Goal: Check status: Check status

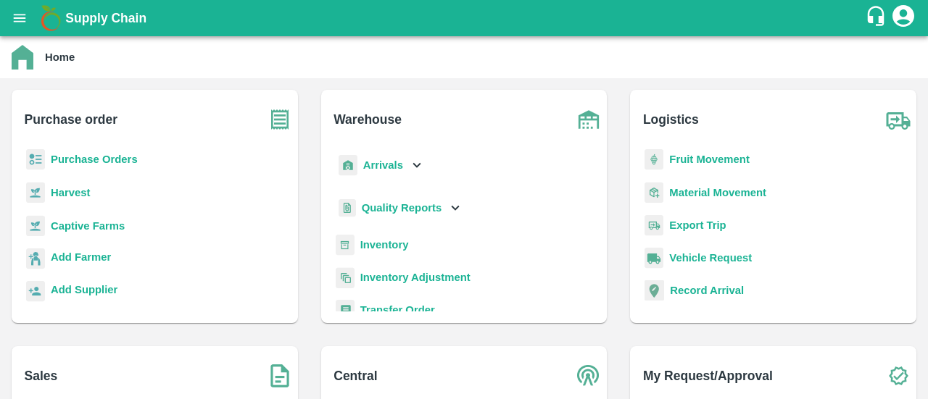
click at [23, 24] on icon "open drawer" at bounding box center [20, 18] width 16 height 16
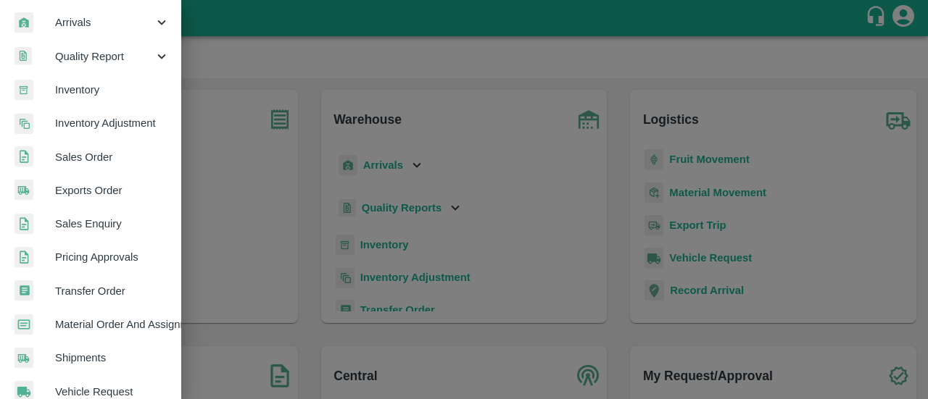
scroll to position [205, 0]
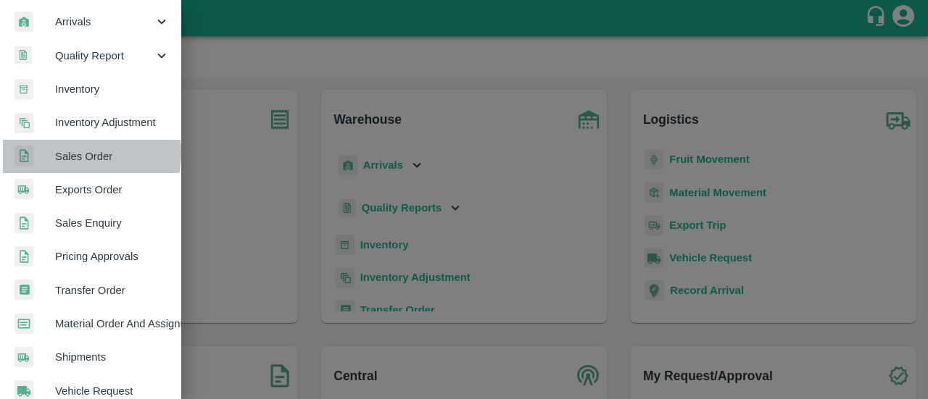
click at [78, 152] on span "Sales Order" at bounding box center [112, 157] width 115 height 16
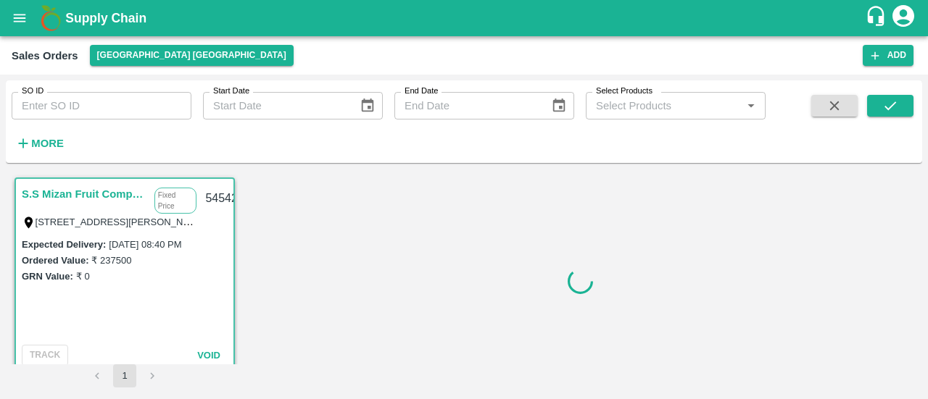
click at [115, 109] on input "SO ID" at bounding box center [102, 106] width 180 height 28
paste input "594079"
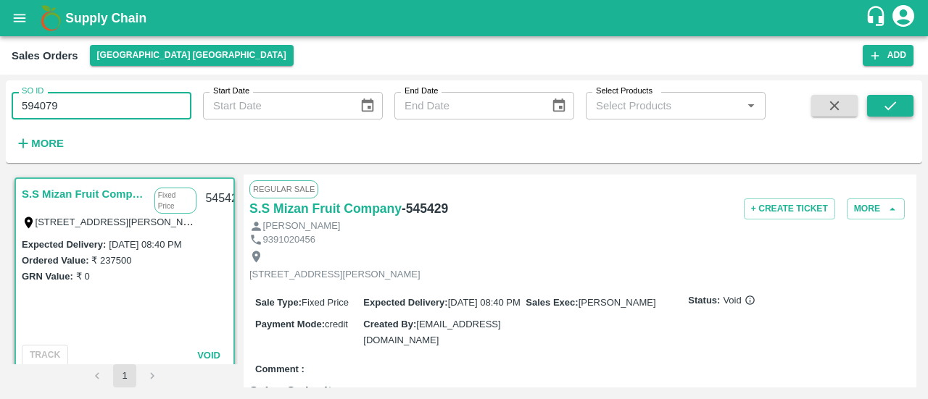
type input "594079"
click at [876, 104] on button "submit" at bounding box center [890, 106] width 46 height 22
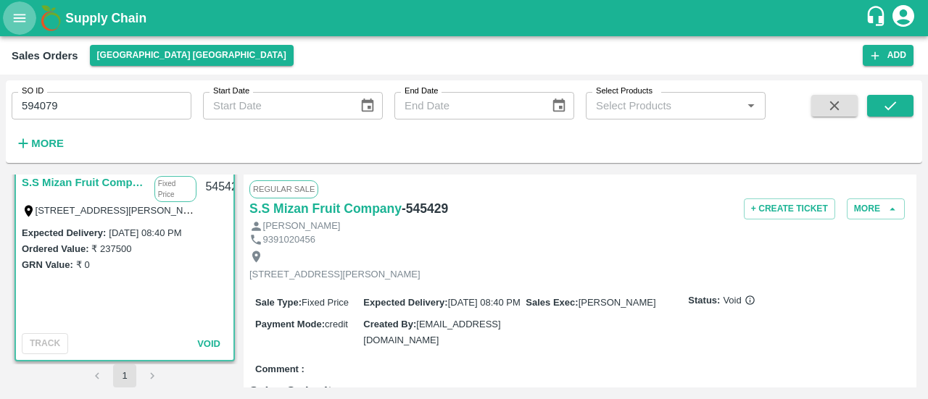
click at [28, 24] on icon "open drawer" at bounding box center [20, 18] width 16 height 16
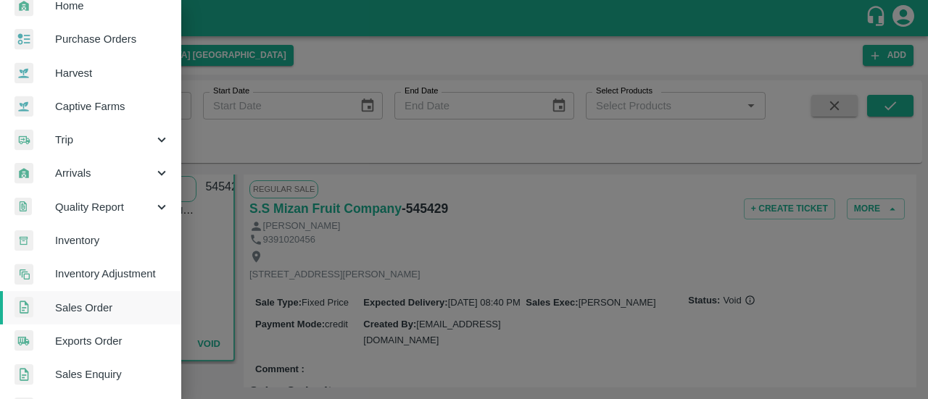
scroll to position [53, 0]
click at [136, 143] on span "Trip" at bounding box center [104, 141] width 99 height 16
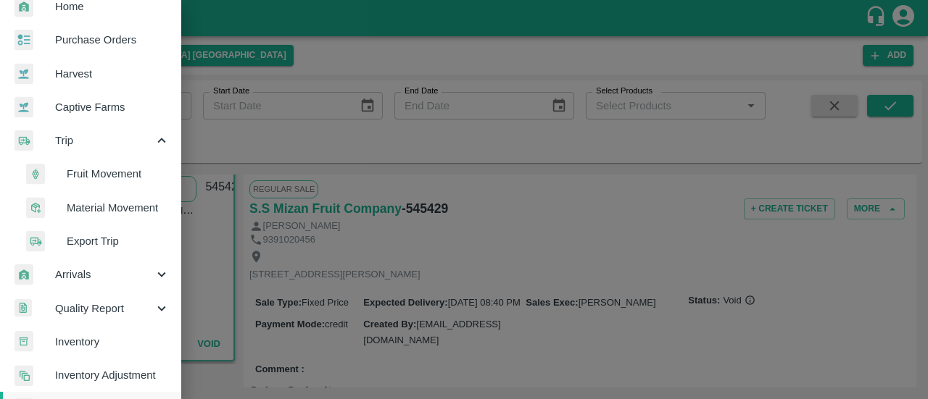
click at [104, 239] on span "Export Trip" at bounding box center [118, 241] width 103 height 16
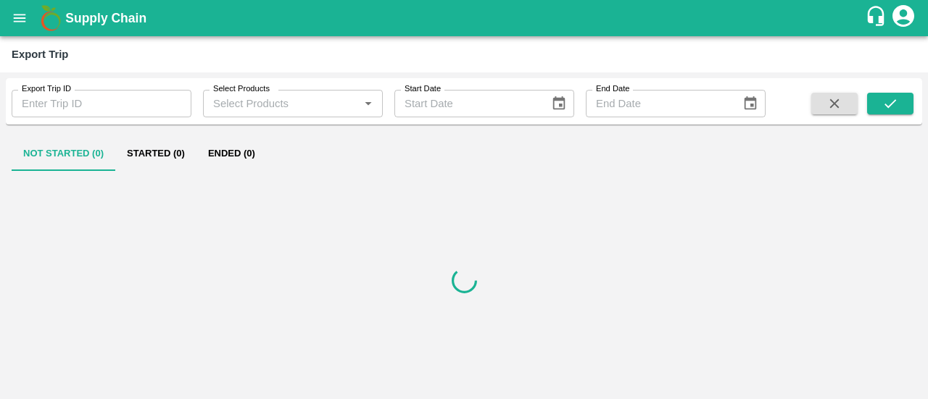
click at [103, 110] on input "Export Trip ID" at bounding box center [102, 104] width 180 height 28
click at [894, 103] on icon "submit" at bounding box center [890, 104] width 16 height 16
click at [229, 157] on button "Ended (1)" at bounding box center [231, 153] width 70 height 35
click at [220, 144] on button "Ended (1)" at bounding box center [231, 153] width 70 height 35
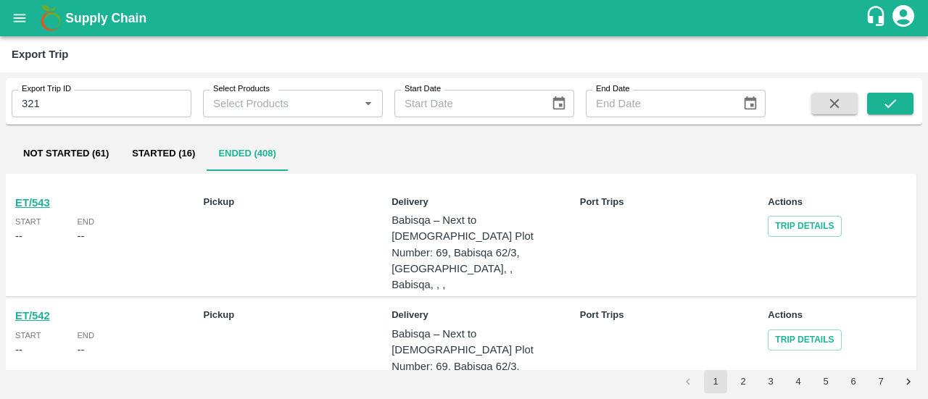
click at [358, 249] on div "ET/543 Start -- End -- Pickup Delivery Babisqa – Next to Babisqa Mosque Plot Nu…" at bounding box center [461, 236] width 910 height 124
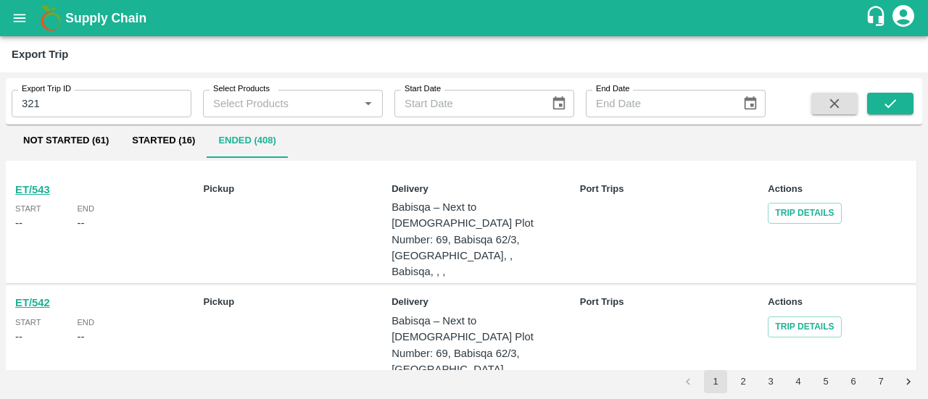
scroll to position [14, 0]
click at [87, 99] on input "321" at bounding box center [102, 104] width 180 height 28
click at [913, 96] on div "Export Trip ID 321 Export Trip ID Select Products Select Products   * Start Dat…" at bounding box center [464, 101] width 916 height 35
click at [886, 103] on icon "submit" at bounding box center [890, 104] width 16 height 16
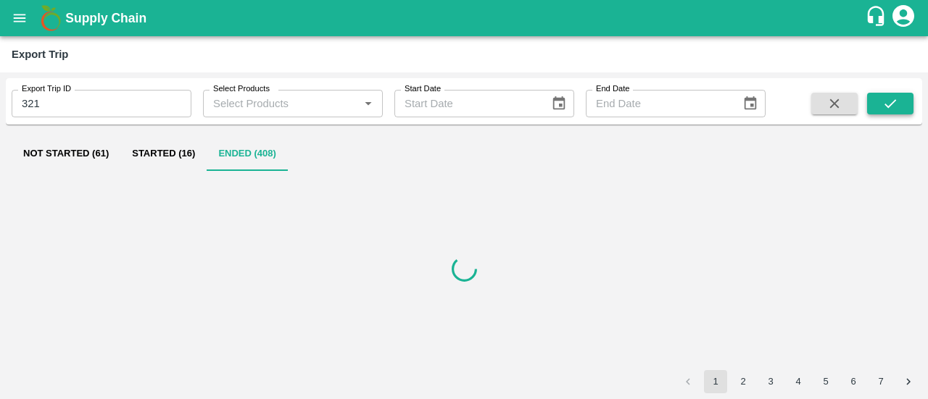
scroll to position [0, 0]
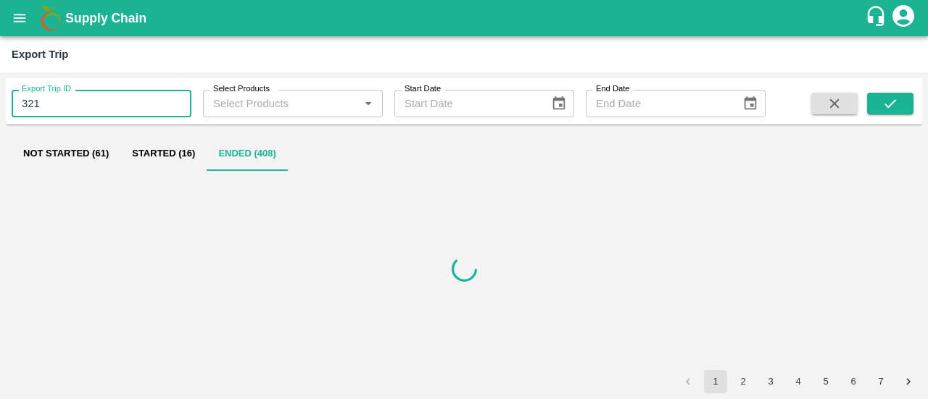
click at [130, 104] on input "321" at bounding box center [102, 104] width 180 height 28
type input "321"
click at [884, 100] on icon "submit" at bounding box center [890, 104] width 16 height 16
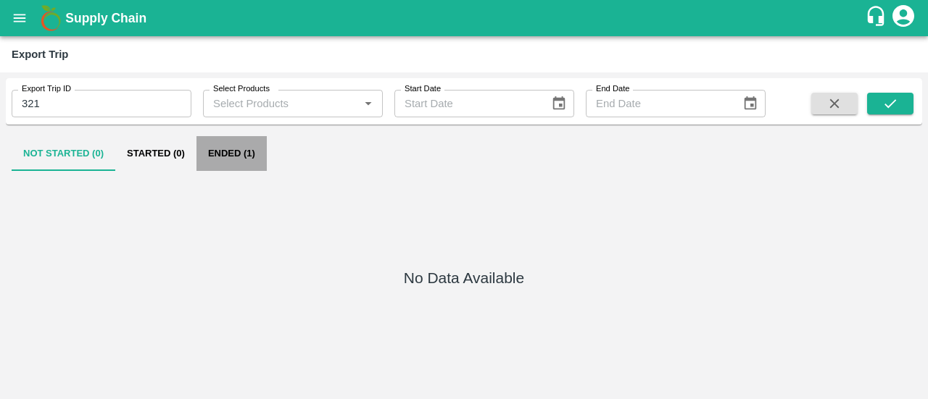
click at [235, 151] on button "Ended (1)" at bounding box center [231, 153] width 70 height 35
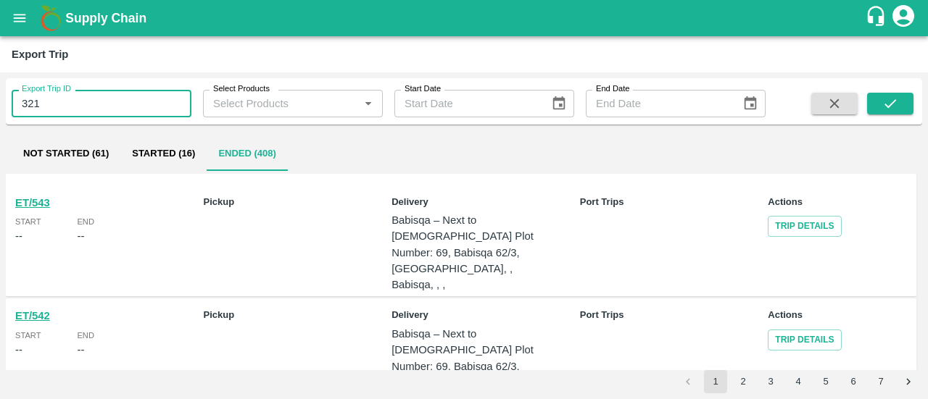
click at [117, 95] on input "321" at bounding box center [102, 104] width 180 height 28
type input "321"
click at [886, 107] on icon "submit" at bounding box center [890, 104] width 16 height 16
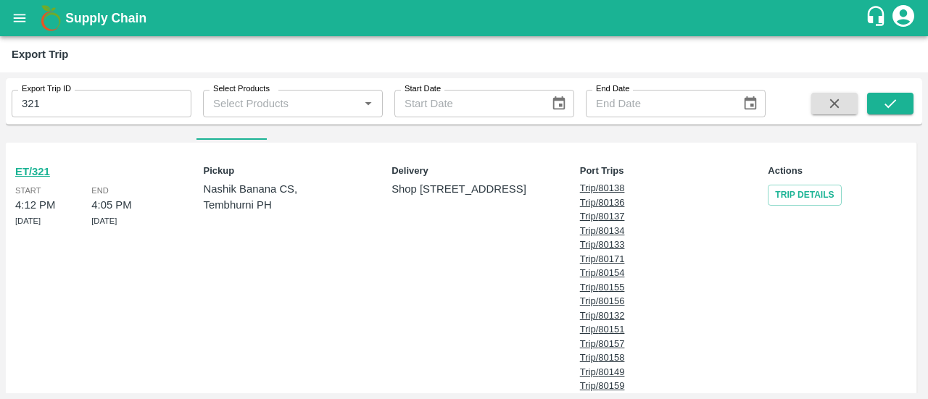
scroll to position [46, 0]
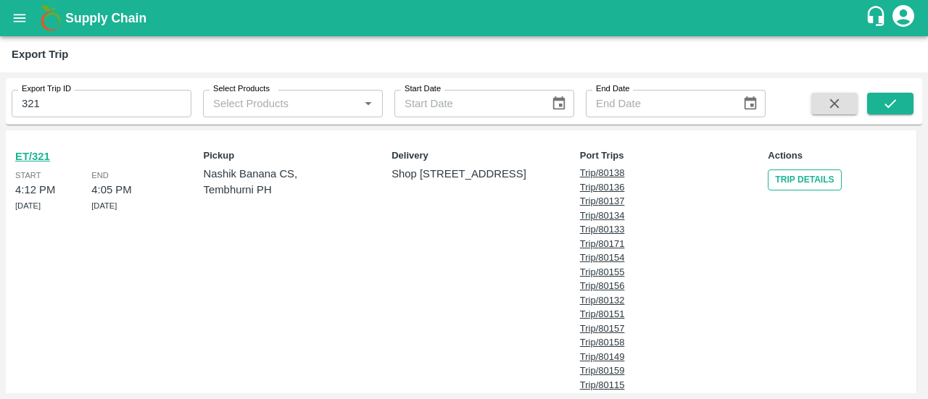
click at [777, 185] on link "Trip Details" at bounding box center [804, 180] width 73 height 21
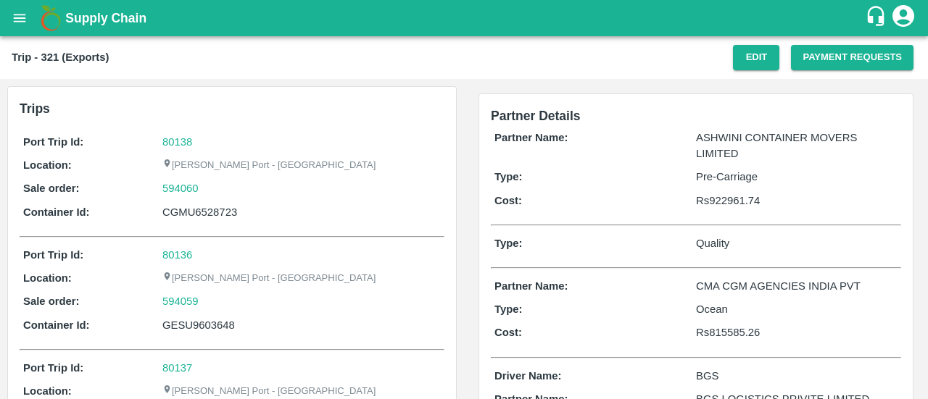
drag, startPoint x: 765, startPoint y: 202, endPoint x: 691, endPoint y: 201, distance: 73.2
click at [691, 201] on div "Cost: Rs 922961.74" at bounding box center [695, 201] width 403 height 16
click at [768, 213] on div "Partner Name: ASHWINI CONTAINER MOVERS LIMITED Type: Pre-Carriage Cost: Rs 9229…" at bounding box center [696, 173] width 410 height 94
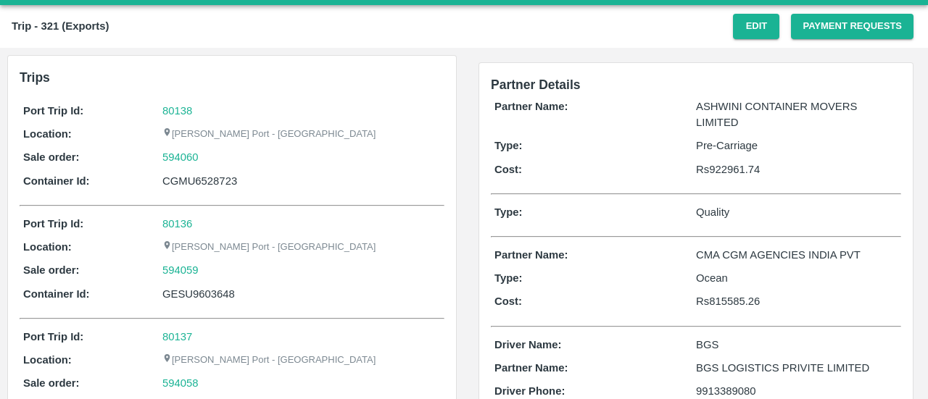
scroll to position [35, 0]
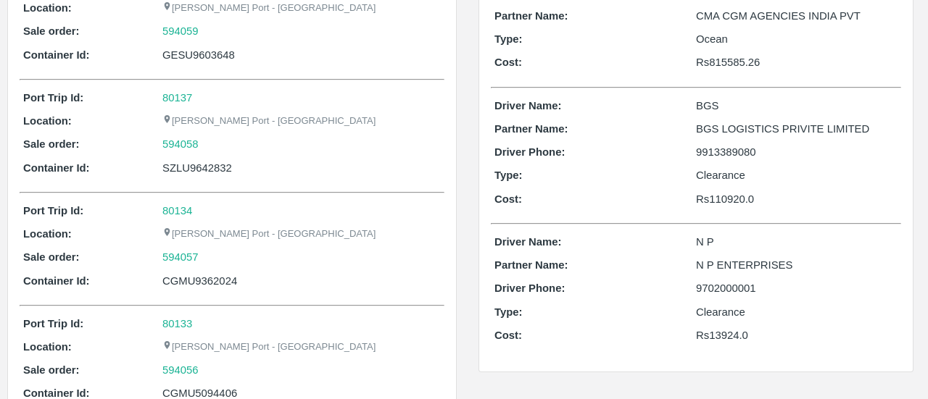
click at [273, 280] on div "CGMU9362024" at bounding box center [301, 281] width 278 height 16
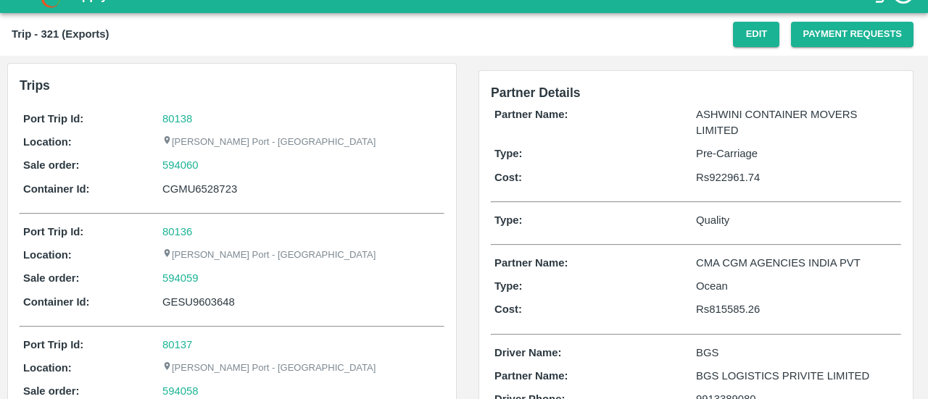
scroll to position [25, 0]
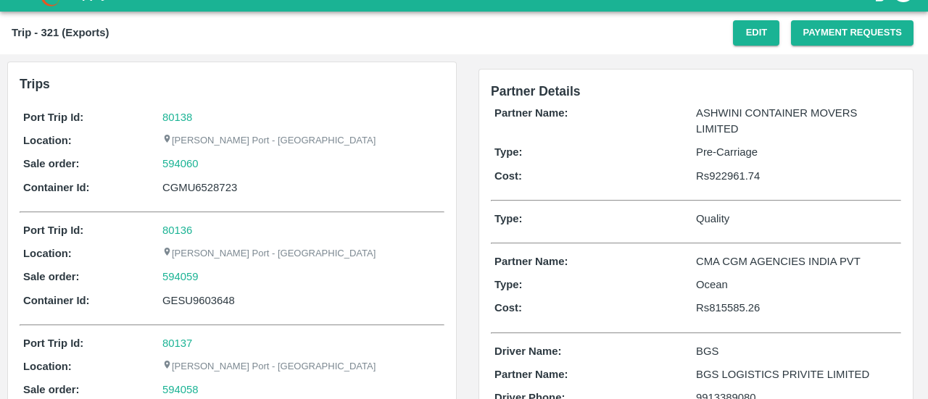
click at [735, 178] on p "Rs 922961.74" at bounding box center [797, 176] width 202 height 16
click at [823, 39] on button "Payment Requests" at bounding box center [852, 32] width 122 height 25
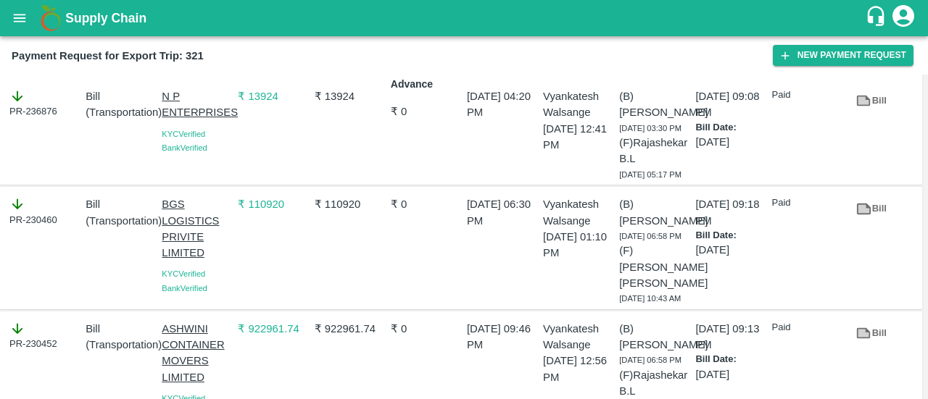
scroll to position [213, 0]
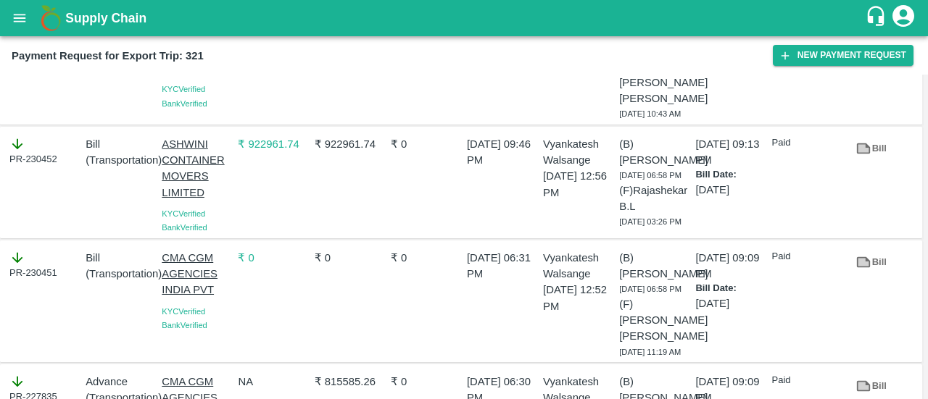
click at [865, 152] on icon at bounding box center [863, 148] width 11 height 8
